Goal: Task Accomplishment & Management: Use online tool/utility

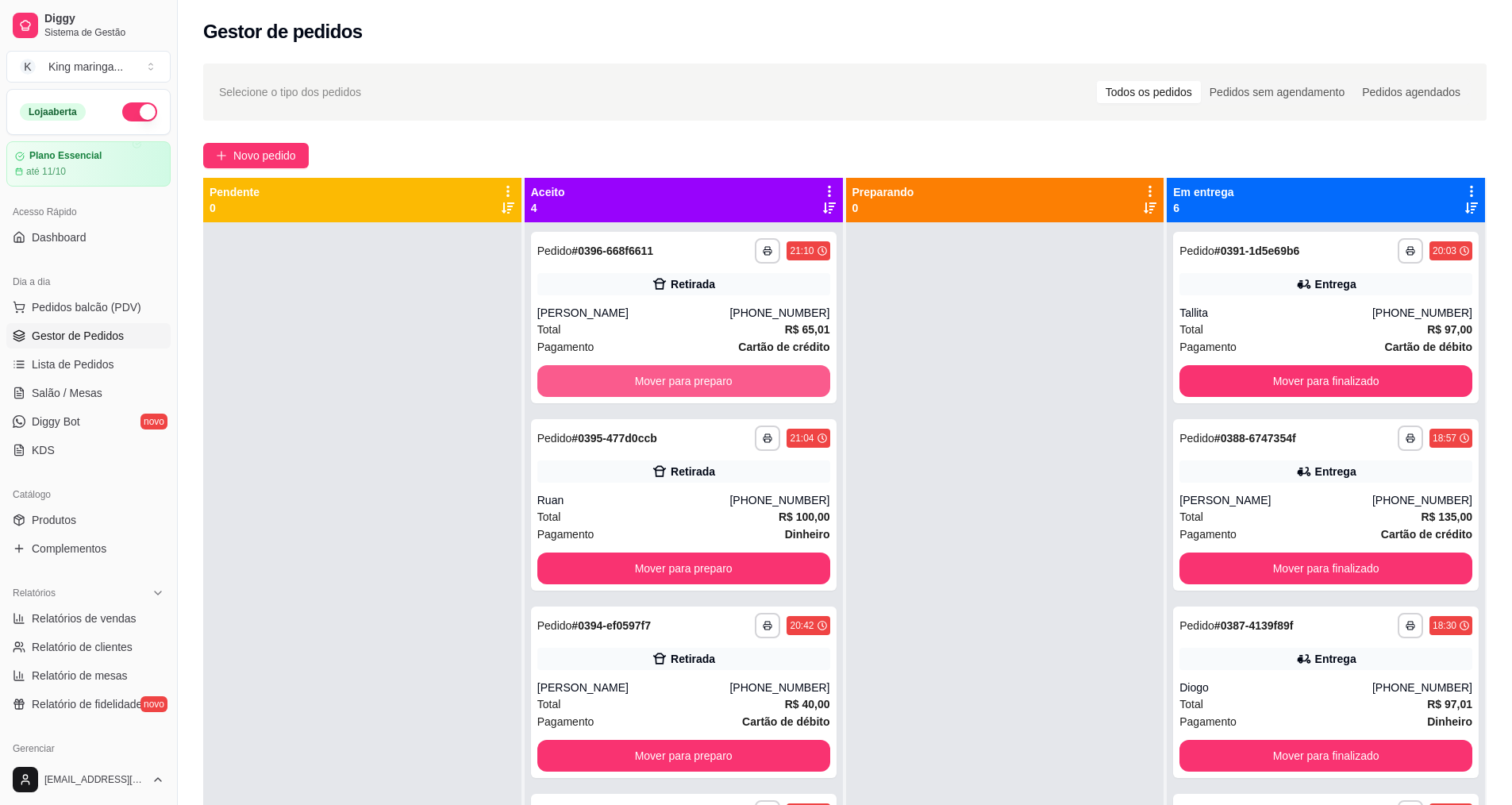
scroll to position [405, 0]
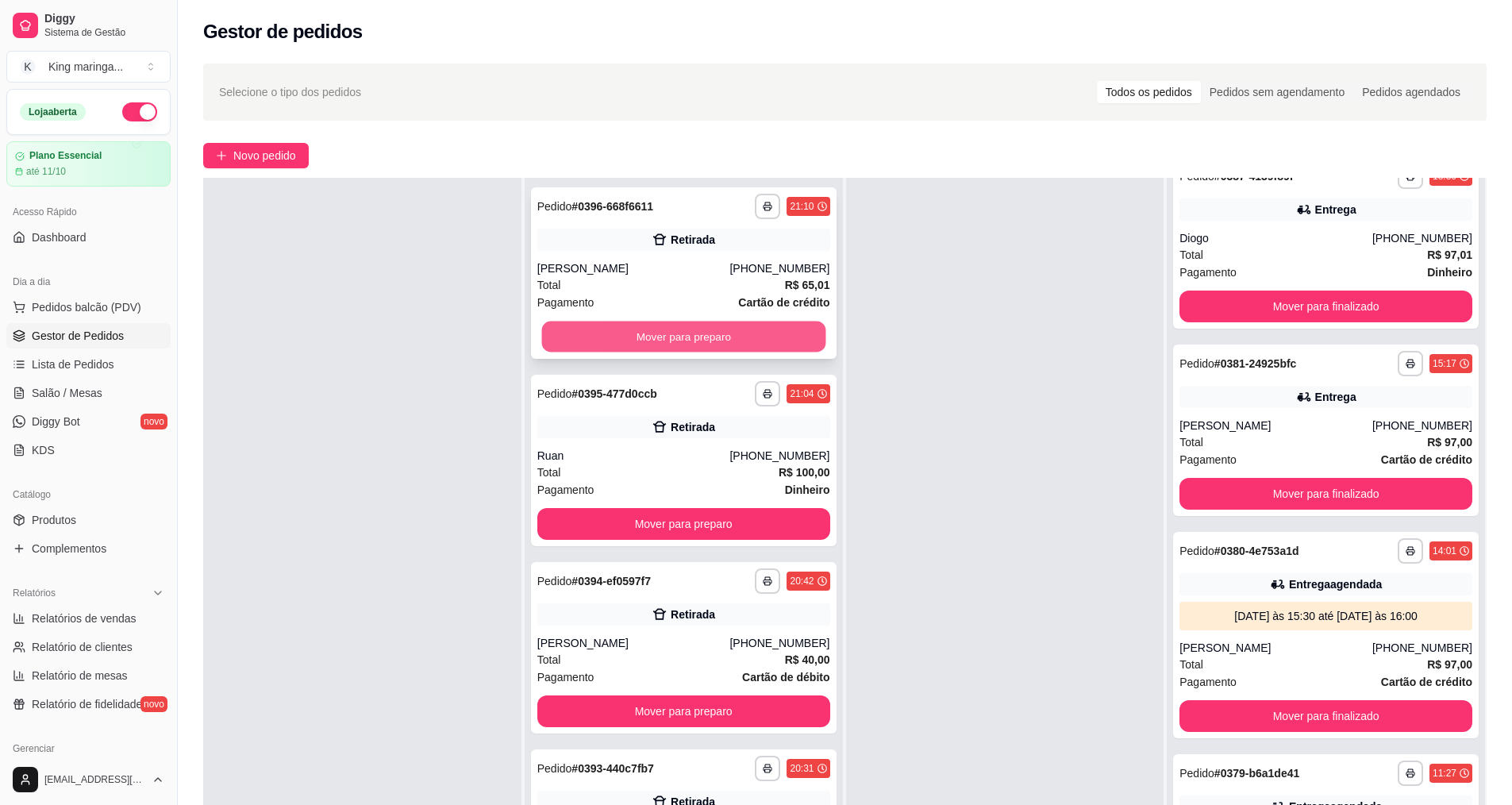
click at [694, 335] on button "Mover para preparo" at bounding box center [683, 337] width 284 height 31
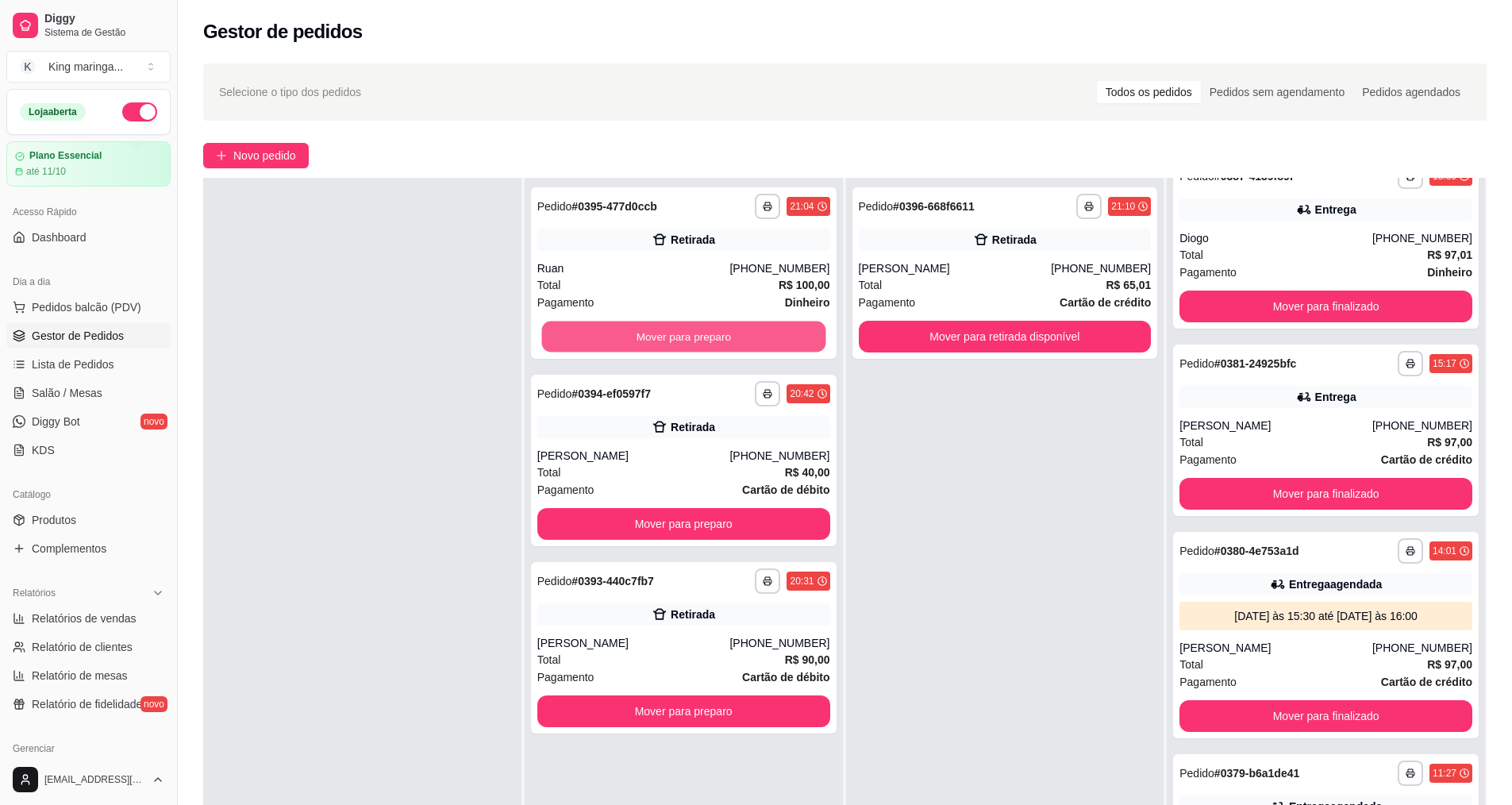
click at [694, 335] on button "Mover para preparo" at bounding box center [683, 337] width 284 height 31
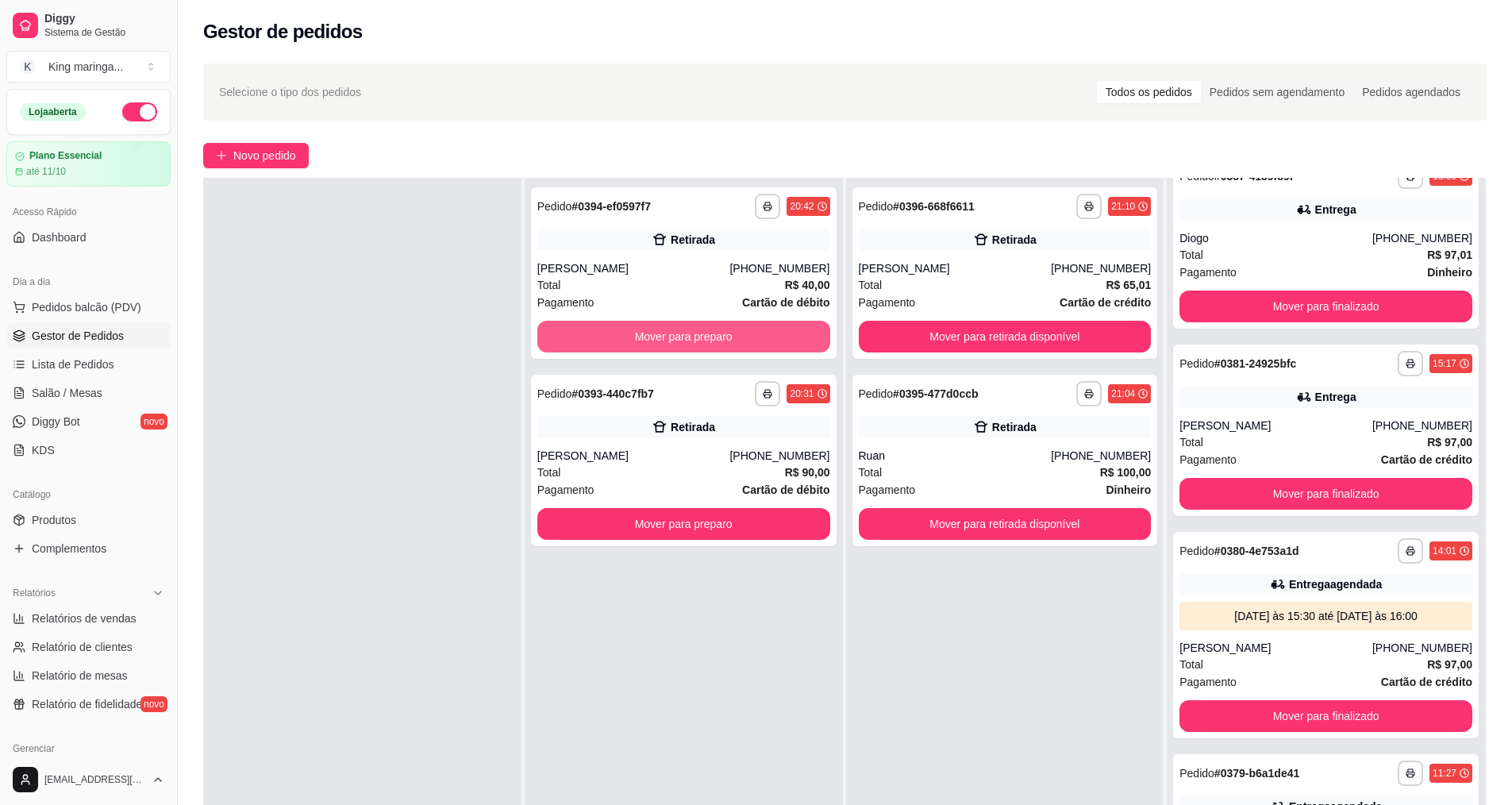
click at [694, 335] on button "Mover para preparo" at bounding box center [684, 337] width 293 height 32
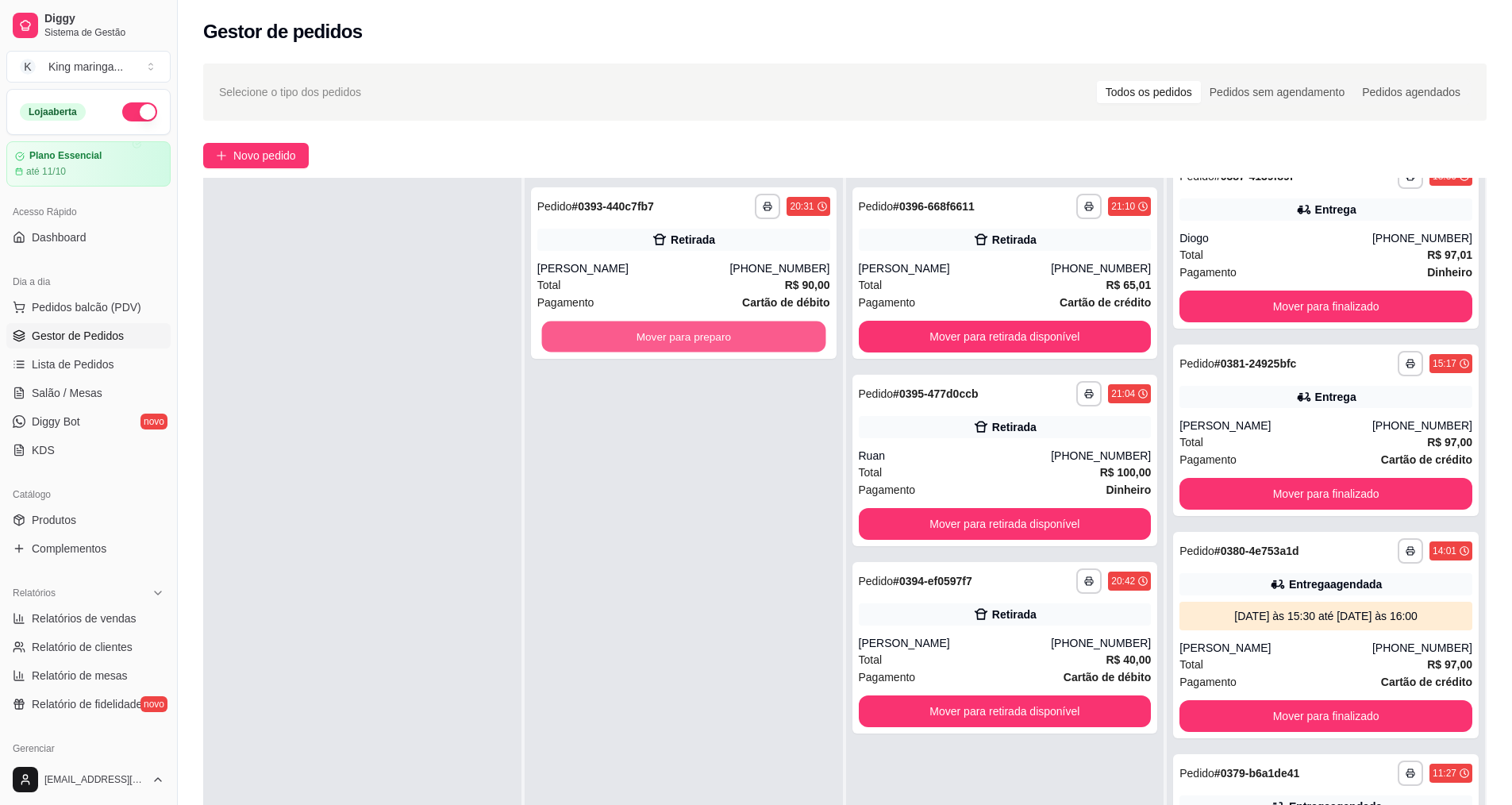
click at [694, 334] on button "Mover para preparo" at bounding box center [683, 337] width 284 height 31
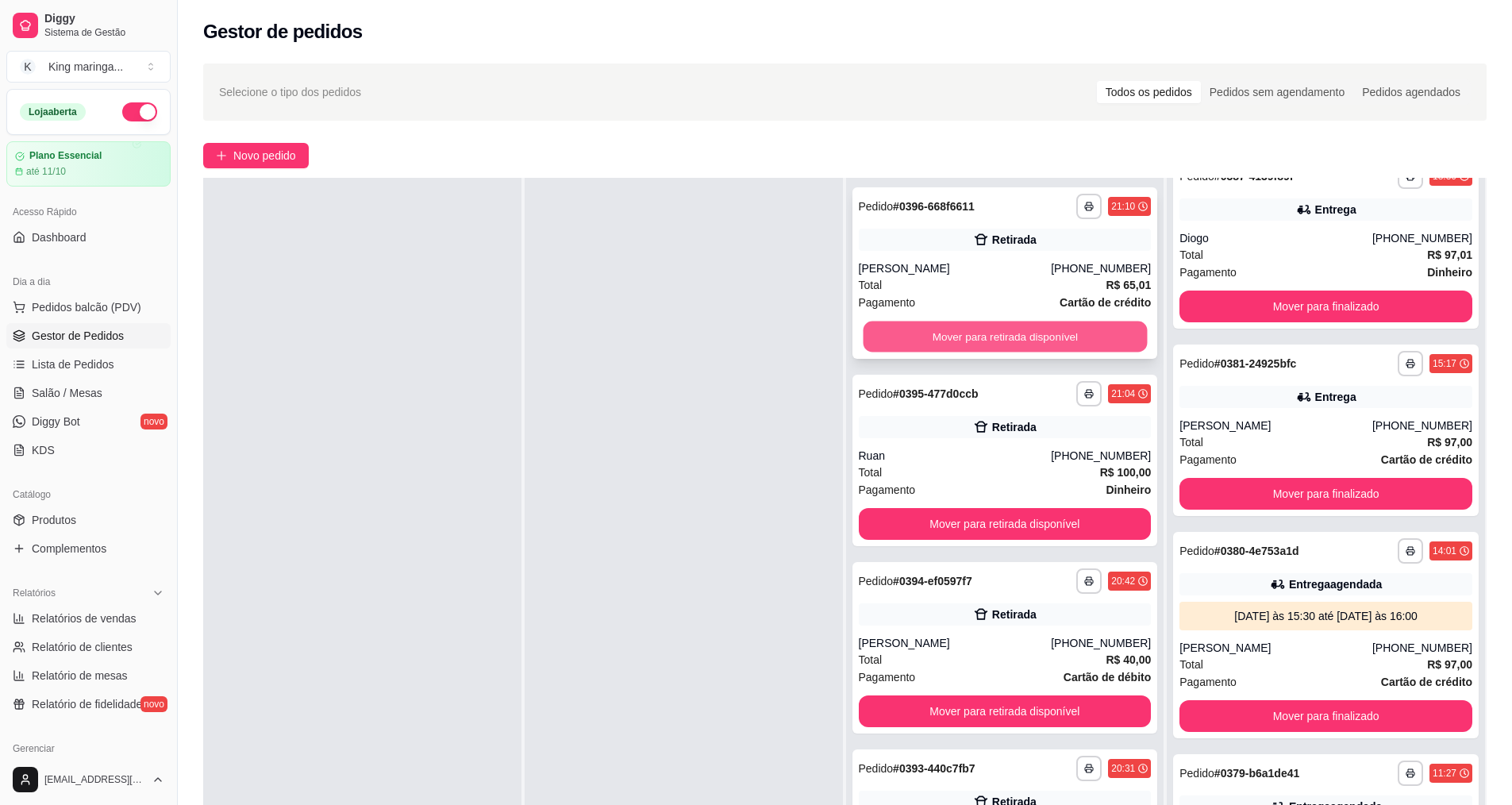
click at [960, 326] on button "Mover para retirada disponível" at bounding box center [1004, 337] width 284 height 31
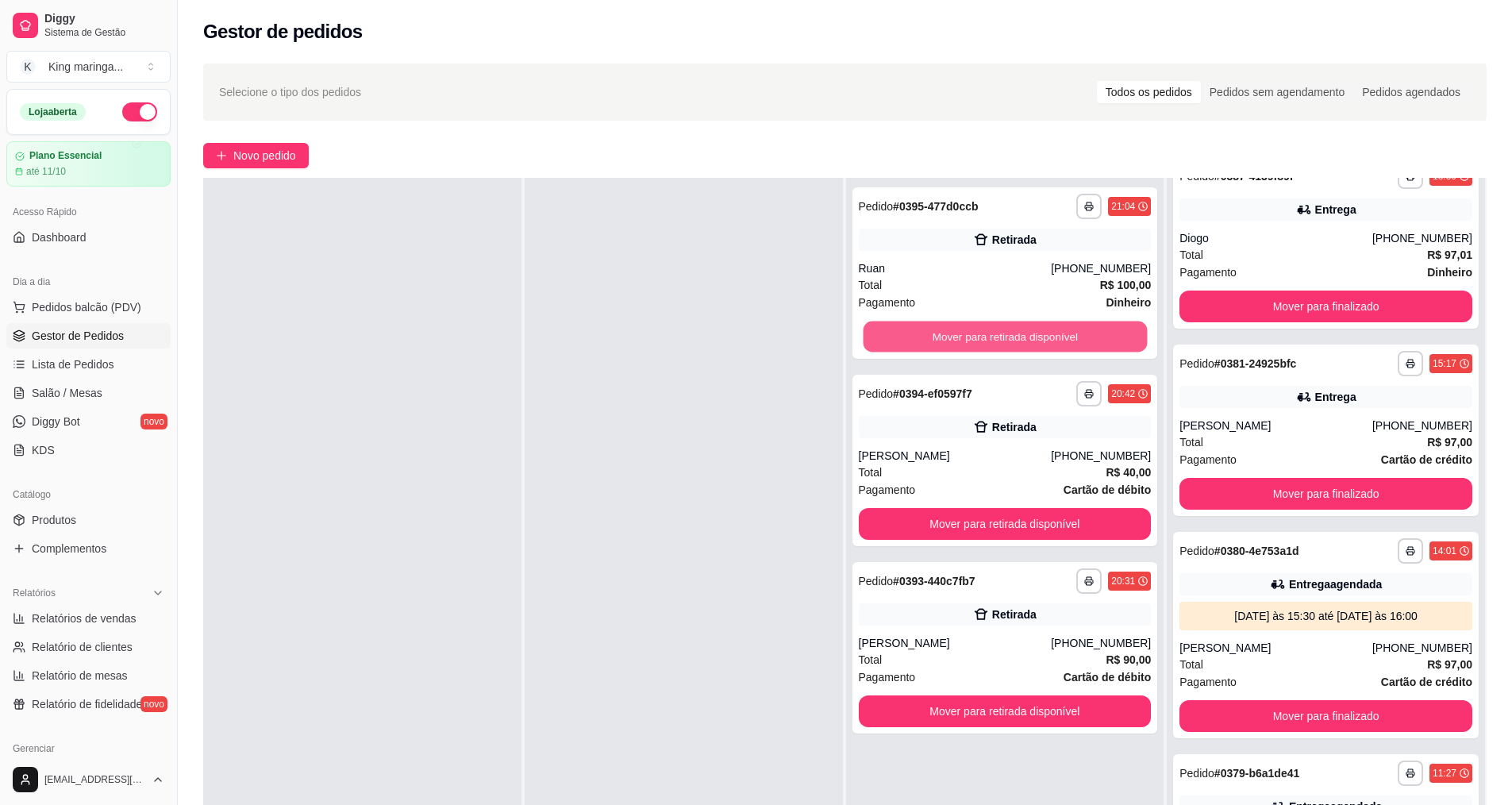
click at [960, 326] on button "Mover para retirada disponível" at bounding box center [1004, 337] width 284 height 31
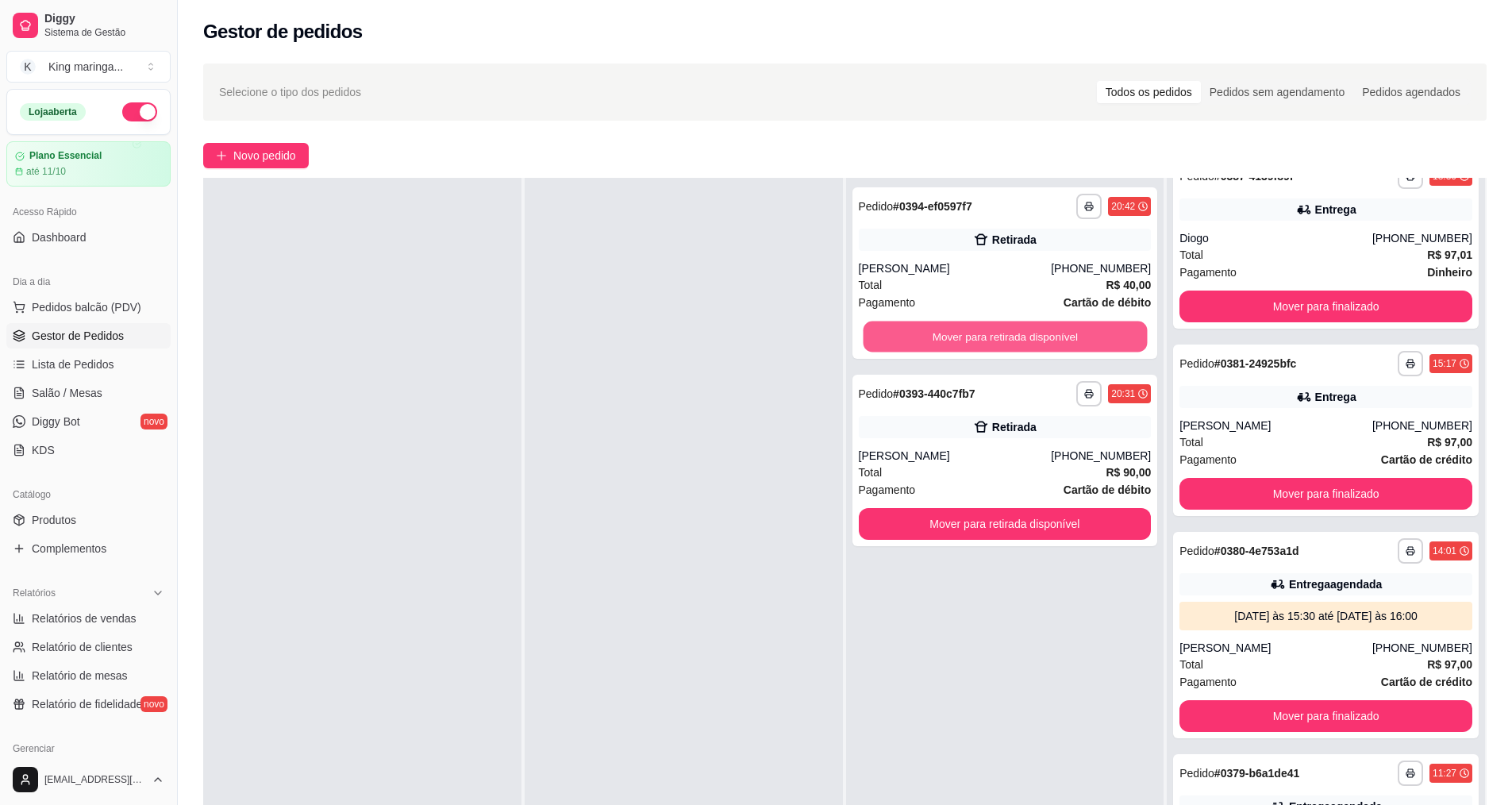
click at [960, 326] on button "Mover para retirada disponível" at bounding box center [1004, 337] width 284 height 31
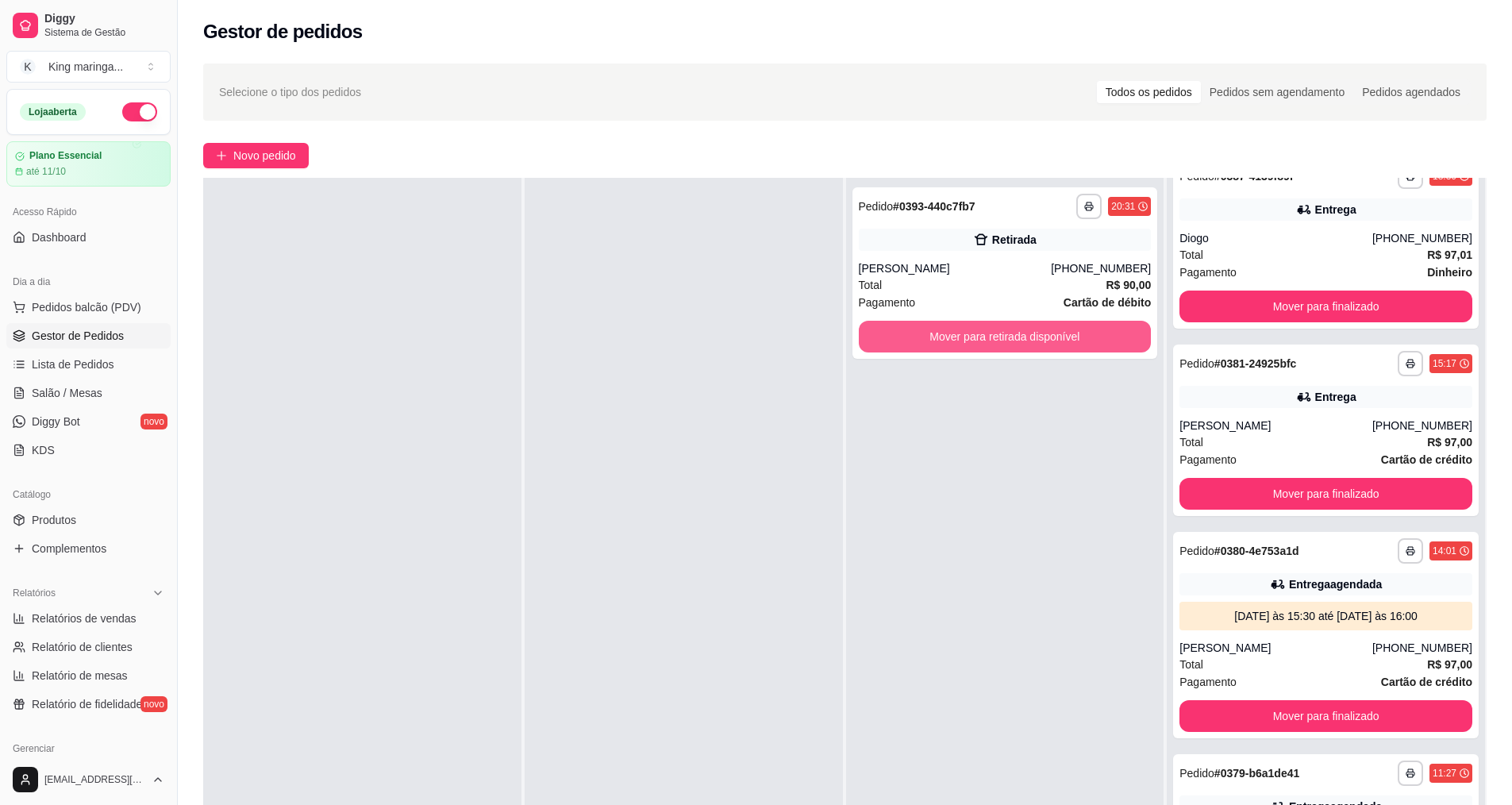
click at [960, 326] on button "Mover para retirada disponível" at bounding box center [1005, 337] width 293 height 32
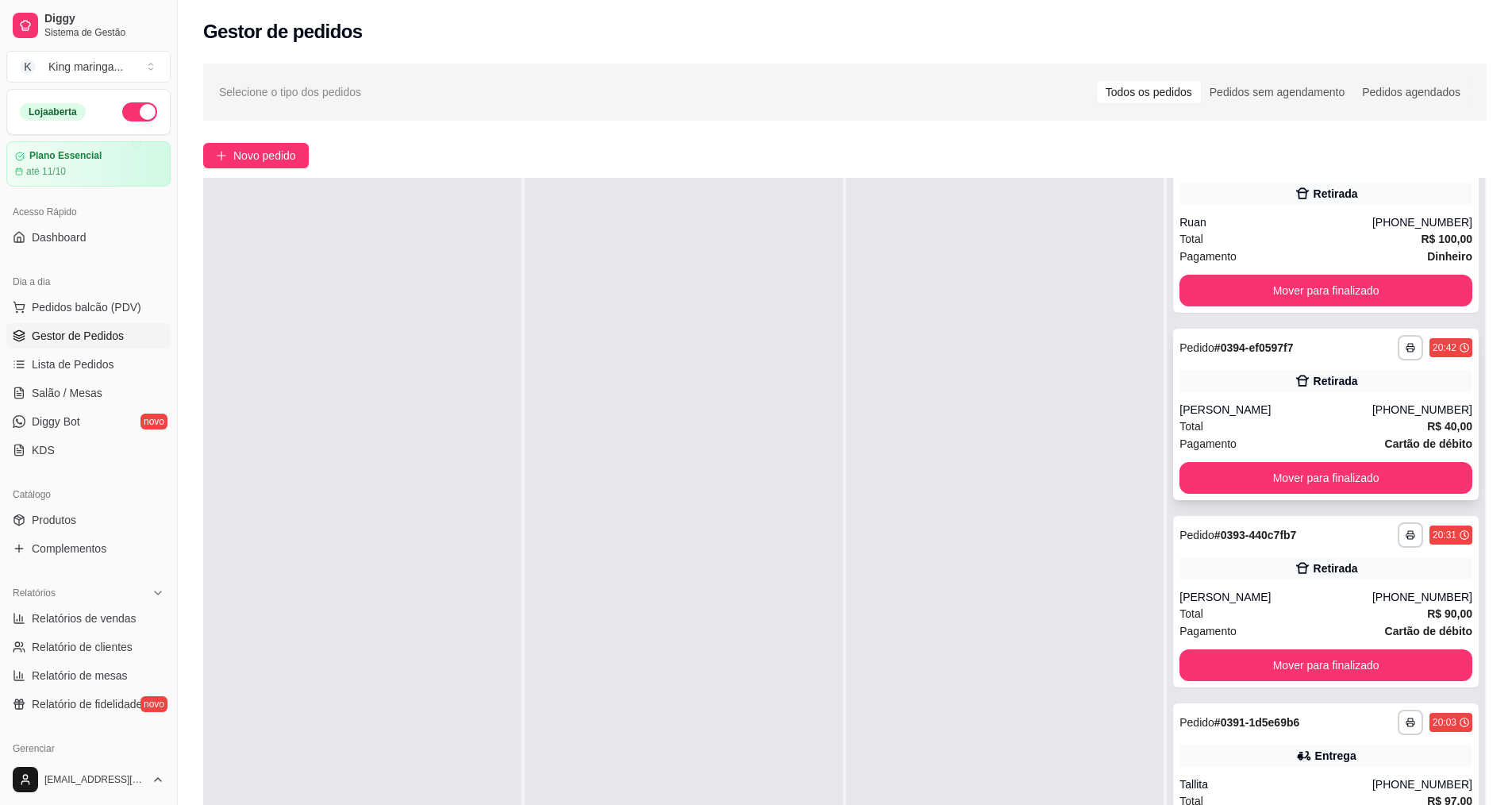
scroll to position [0, 0]
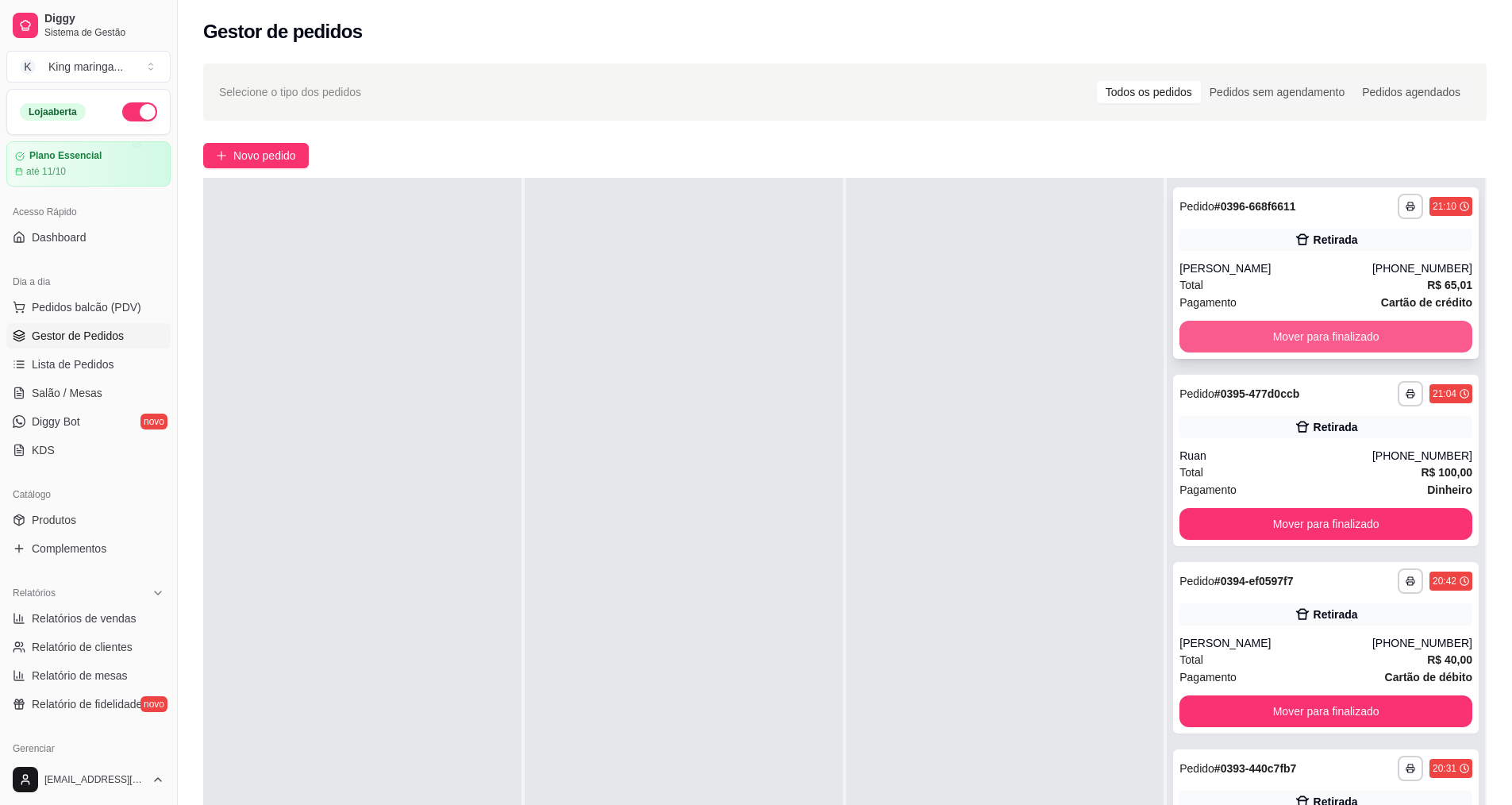
click at [1355, 337] on button "Mover para finalizado" at bounding box center [1326, 337] width 293 height 32
click at [1355, 337] on button "Mover para finalizado" at bounding box center [1326, 337] width 284 height 31
click at [1355, 337] on button "Mover para finalizado" at bounding box center [1326, 337] width 293 height 32
click at [1349, 343] on button "Mover para finalizado" at bounding box center [1326, 337] width 284 height 31
